Goal: Information Seeking & Learning: Learn about a topic

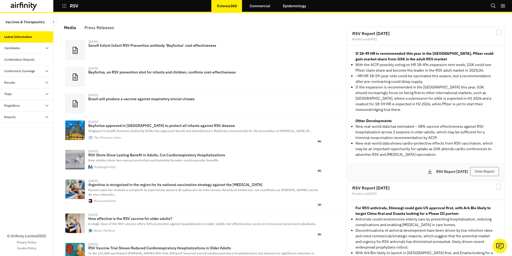
scroll to position [324, 160]
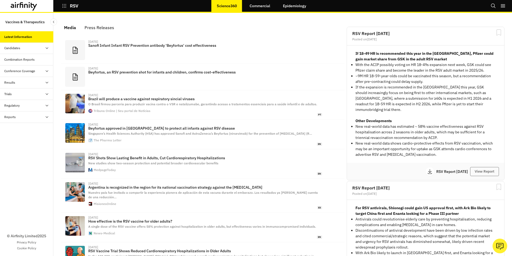
click at [30, 57] on div "Combination Reports" at bounding box center [19, 59] width 30 height 5
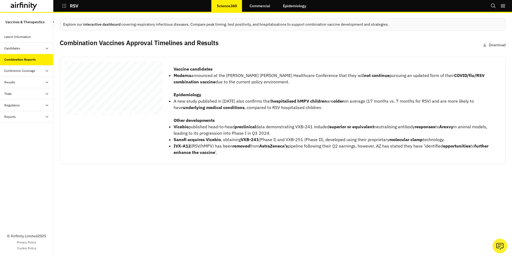
click at [140, 78] on span "RSV Combination Vaccines" at bounding box center [104, 77] width 74 height 6
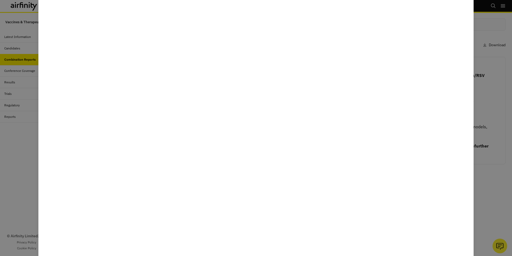
click at [482, 131] on div at bounding box center [256, 128] width 512 height 256
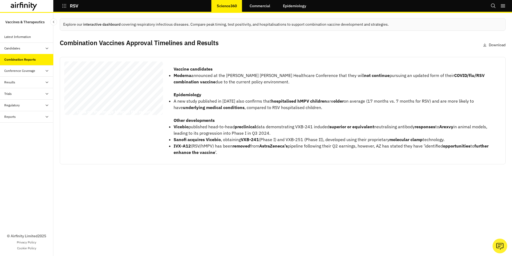
click at [25, 37] on div "Latest Information" at bounding box center [17, 36] width 27 height 5
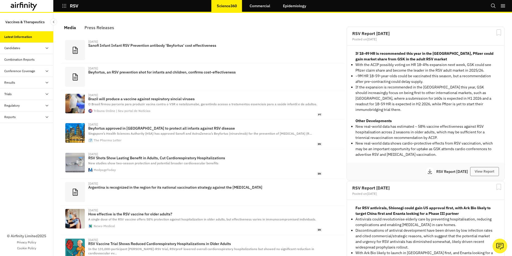
scroll to position [324, 160]
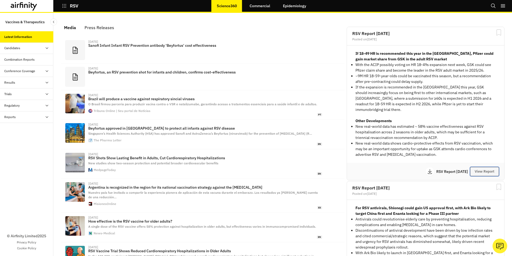
click at [485, 167] on button "View Report" at bounding box center [484, 171] width 29 height 9
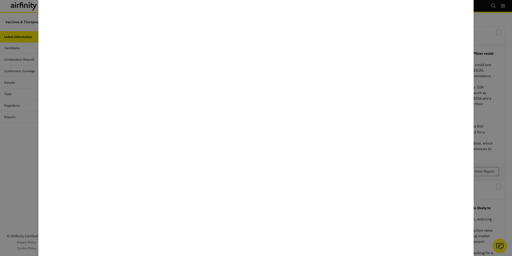
click at [19, 151] on div at bounding box center [256, 128] width 512 height 256
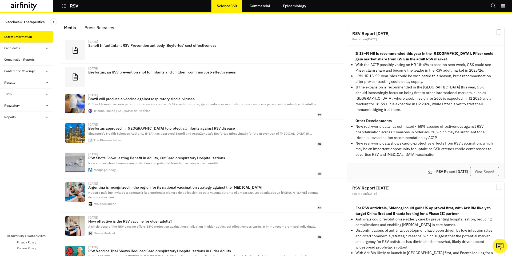
click at [33, 60] on div "Combination Reports" at bounding box center [19, 59] width 30 height 5
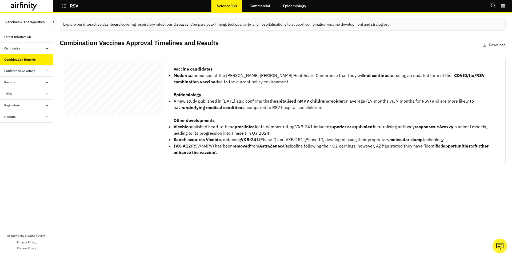
click at [136, 101] on div "RSV Combination Vaccines Report 09 September 2025 © 2025 Airfinity – Private & …" at bounding box center [113, 88] width 99 height 55
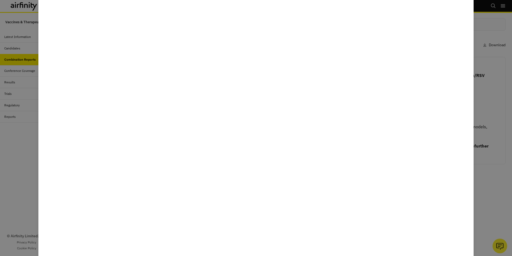
click at [34, 65] on div at bounding box center [256, 128] width 512 height 256
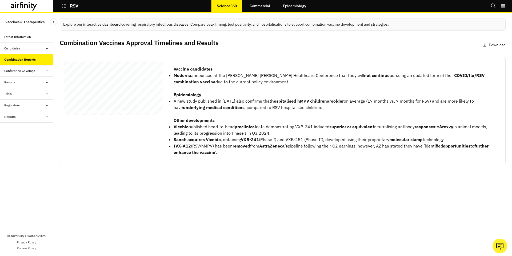
click at [44, 4] on div at bounding box center [32, 6] width 42 height 9
click at [39, 6] on div at bounding box center [32, 6] width 42 height 9
click at [35, 6] on icon at bounding box center [34, 7] width 6 height 8
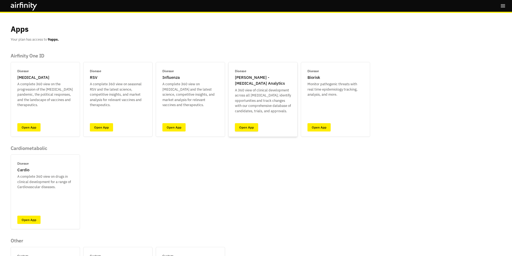
click at [248, 130] on link "Open App" at bounding box center [246, 127] width 23 height 8
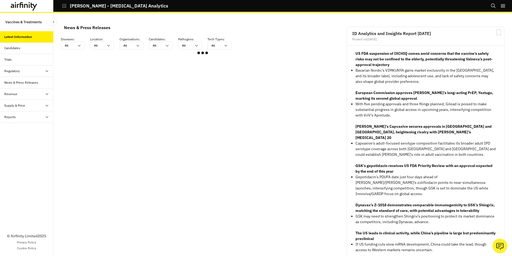
scroll to position [320, 160]
click at [492, 6] on icon "Search" at bounding box center [493, 5] width 5 height 5
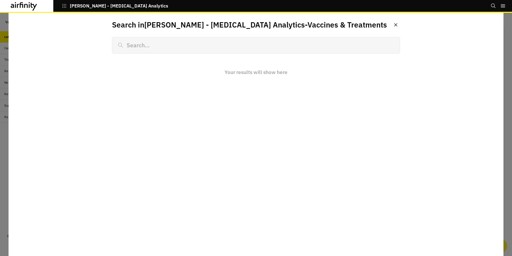
scroll to position [394, 160]
type input "m"
type input "[MEDICAL_DATA]"
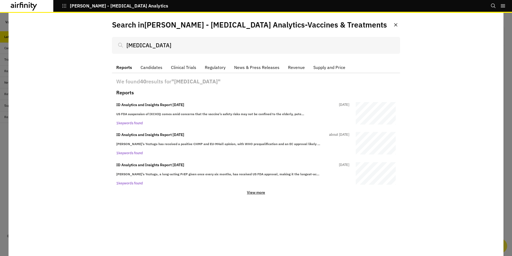
click at [262, 193] on p "View more" at bounding box center [256, 192] width 18 height 5
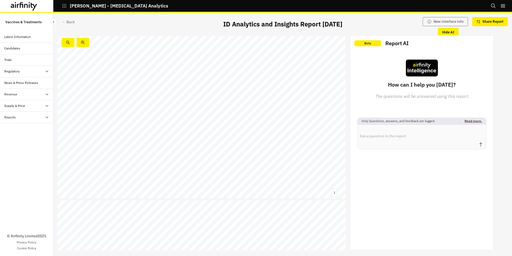
click at [396, 142] on div at bounding box center [421, 136] width 129 height 25
click at [414, 133] on textarea at bounding box center [422, 133] width 129 height 16
type textarea "[MEDICAL_DATA] overview\"
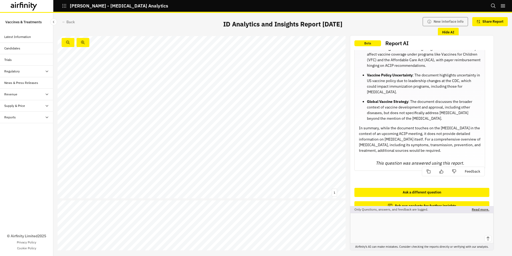
scroll to position [101, 0]
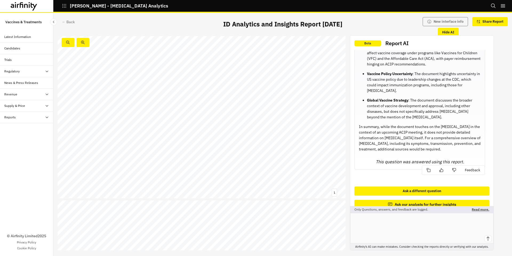
click at [30, 119] on div "Reports" at bounding box center [26, 116] width 53 height 11
click at [30, 128] on div "Reports" at bounding box center [31, 128] width 45 height 5
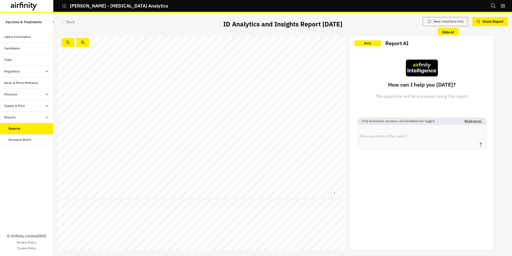
scroll to position [4760, 0]
click at [67, 24] on div "← Back" at bounding box center [68, 22] width 13 height 6
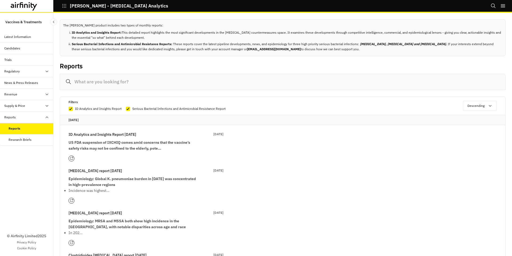
scroll to position [1, 0]
click at [126, 79] on input at bounding box center [283, 81] width 446 height 16
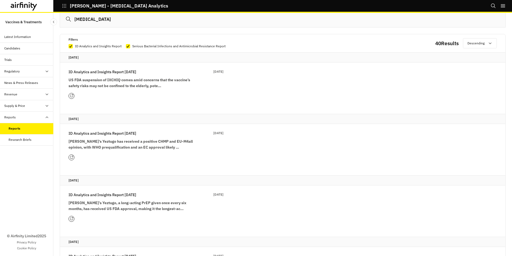
scroll to position [67, 0]
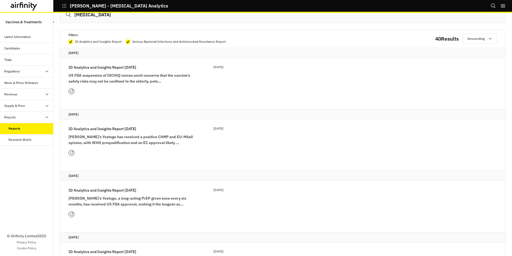
type input "[MEDICAL_DATA]"
click at [128, 140] on strong "[PERSON_NAME]’s Yeztugo has received a positive CHMP and EU-M4all opinion, with…" at bounding box center [131, 139] width 124 height 11
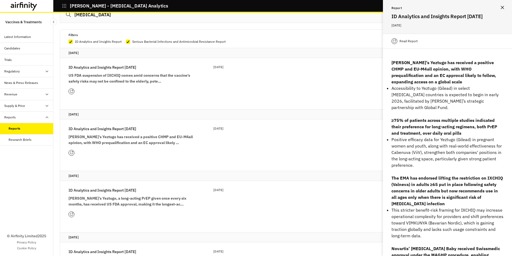
click at [410, 40] on p "Read Report" at bounding box center [409, 40] width 18 height 5
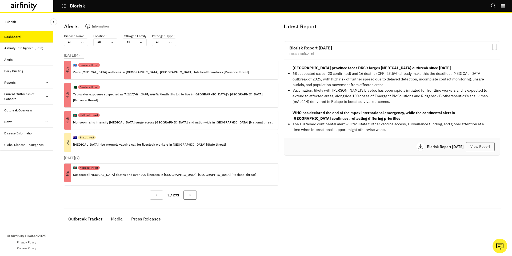
click at [493, 8] on icon "Search" at bounding box center [493, 5] width 5 height 5
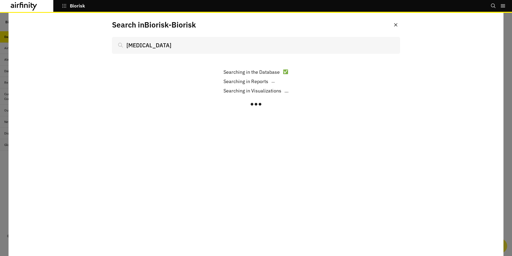
type input "[MEDICAL_DATA]"
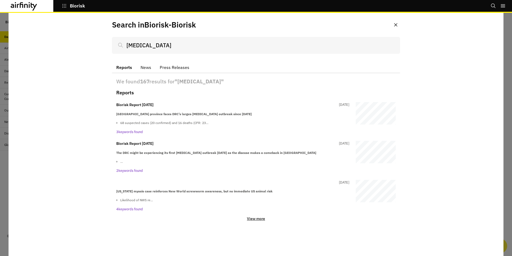
click at [257, 222] on div "We found 167 results for " [MEDICAL_DATA] " Reports Biorisk Report [DATE] [DATE…" at bounding box center [256, 153] width 288 height 161
click at [258, 220] on p "View more" at bounding box center [256, 218] width 18 height 5
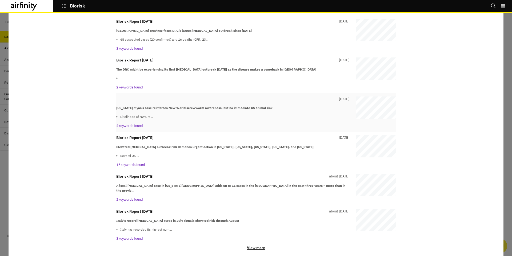
scroll to position [86, 0]
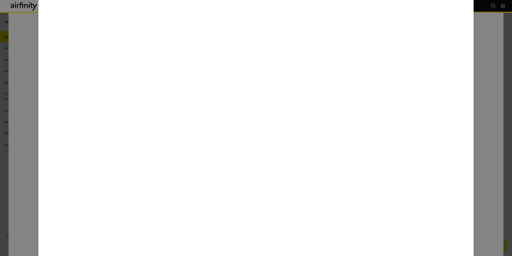
click at [0, 19] on div at bounding box center [256, 128] width 512 height 256
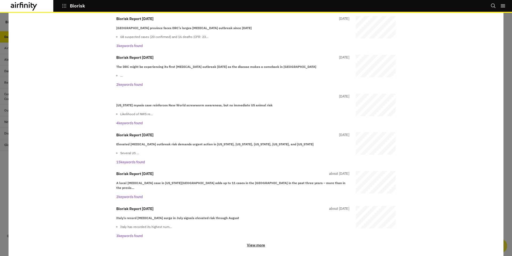
click at [18, 9] on icon at bounding box center [24, 6] width 27 height 9
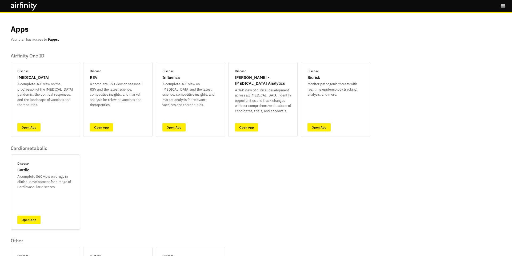
scroll to position [85, 0]
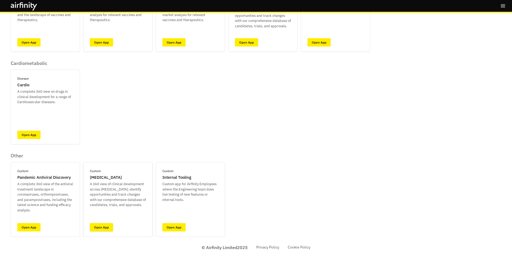
click at [96, 227] on link "Open App" at bounding box center [101, 227] width 23 height 8
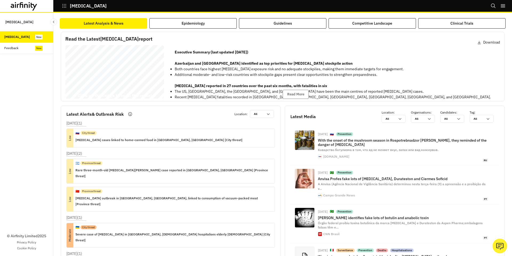
click at [34, 50] on div "Feedback" at bounding box center [28, 48] width 49 height 5
